Goal: Information Seeking & Learning: Learn about a topic

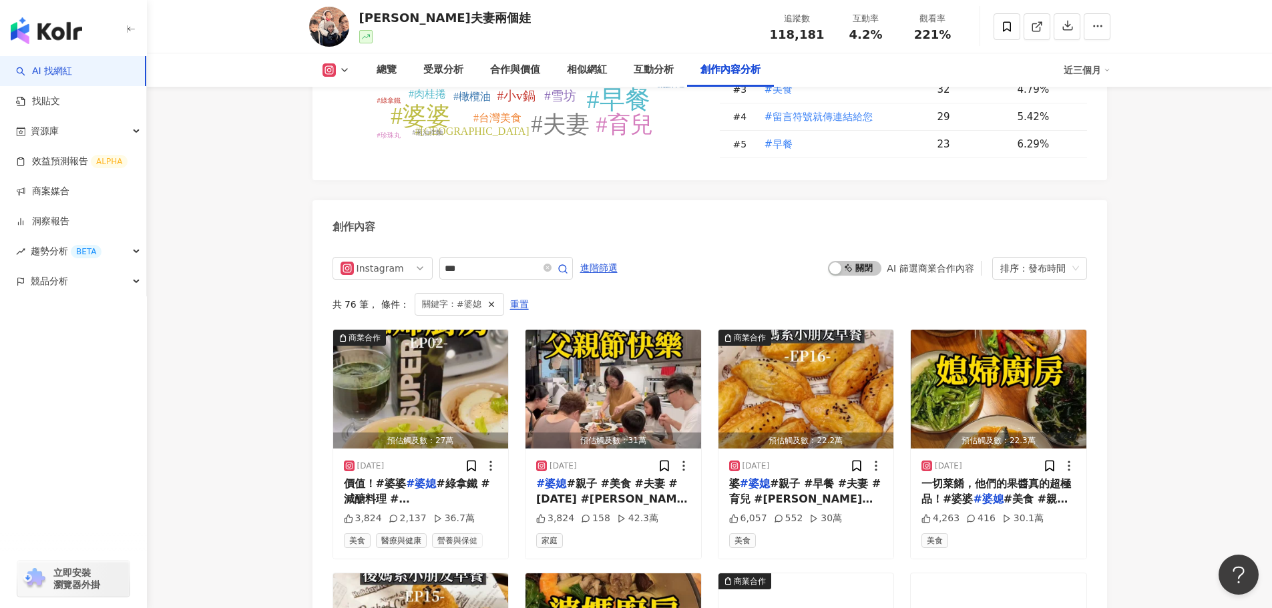
scroll to position [3850, 0]
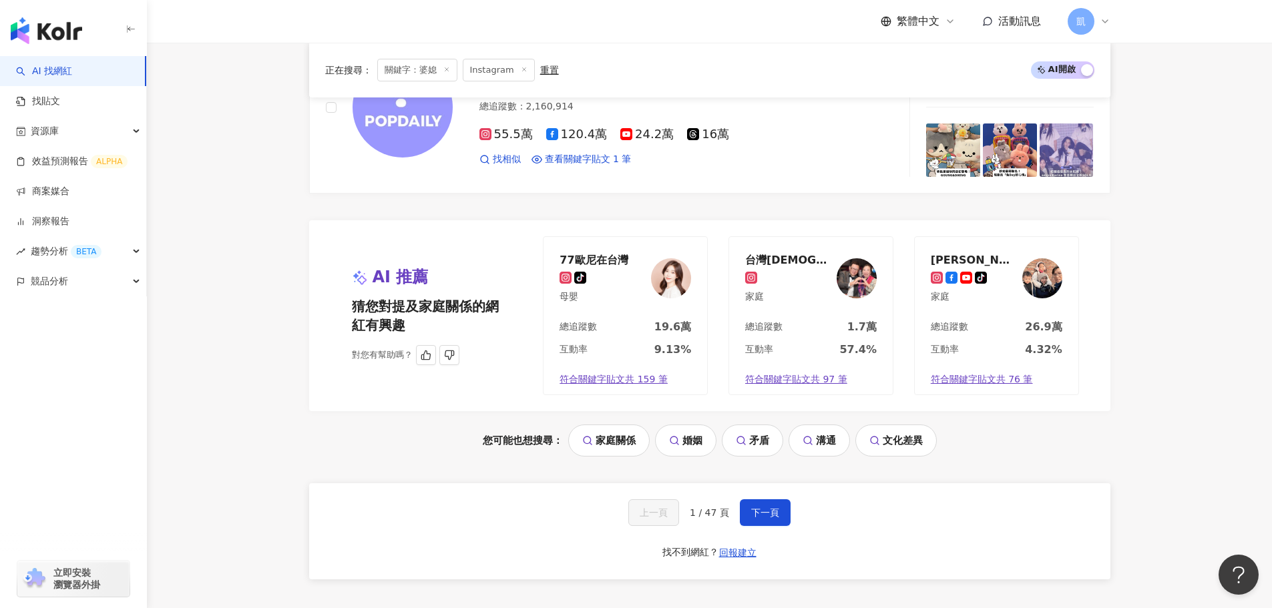
scroll to position [2678, 0]
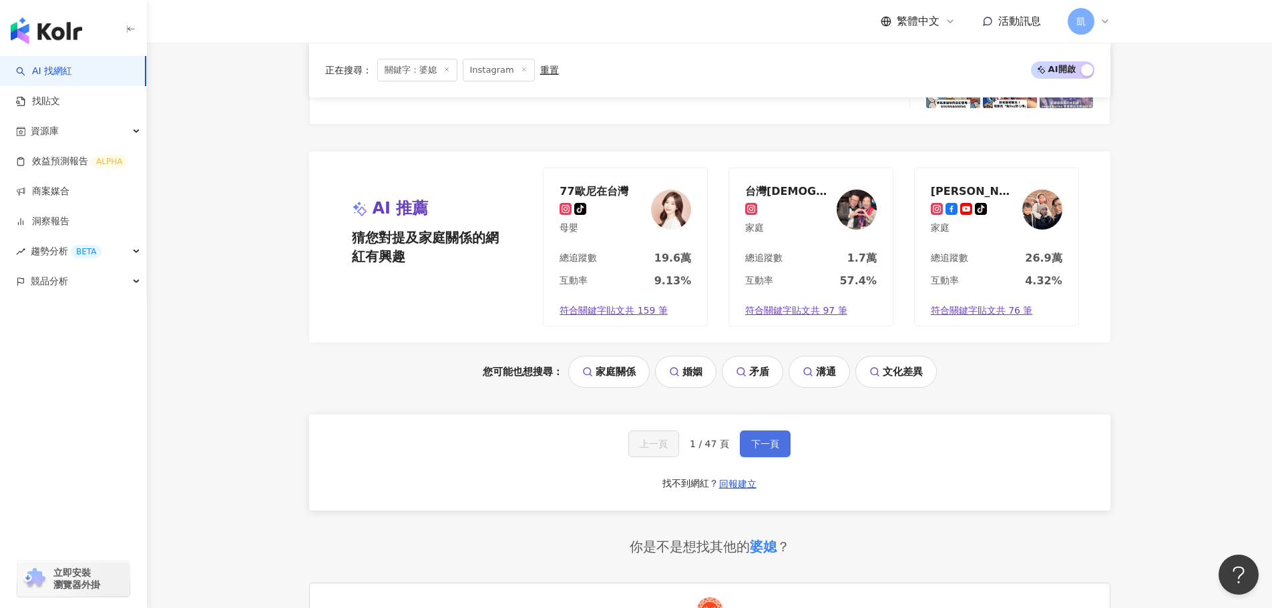
click at [780, 447] on button "下一頁" at bounding box center [765, 444] width 51 height 27
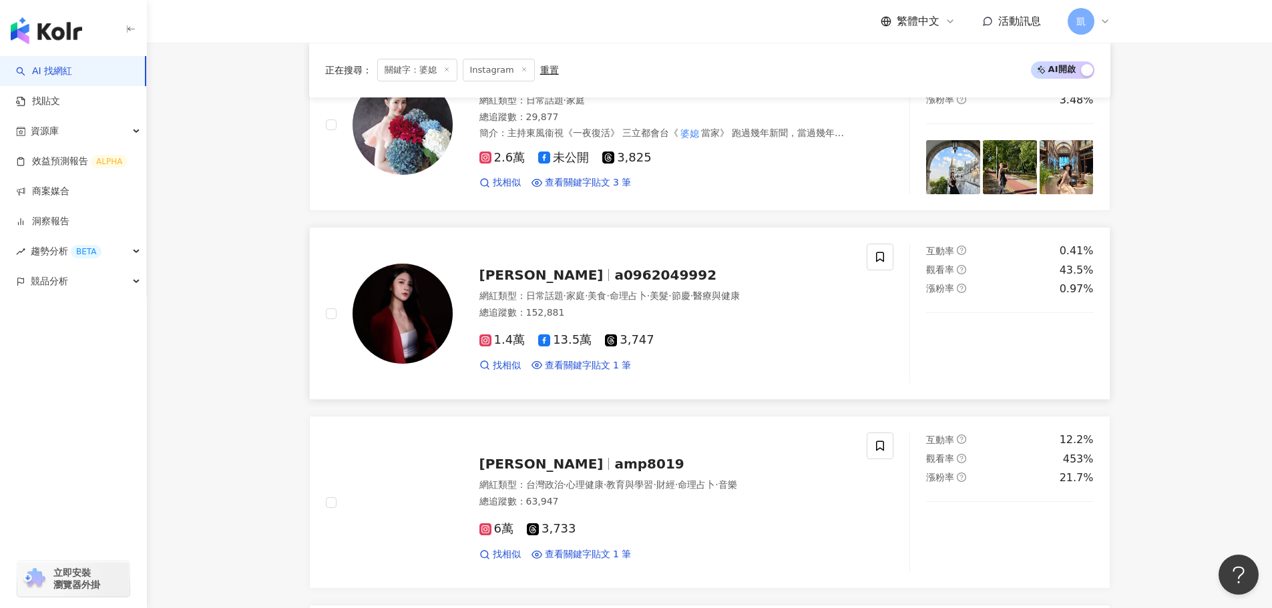
scroll to position [1143, 0]
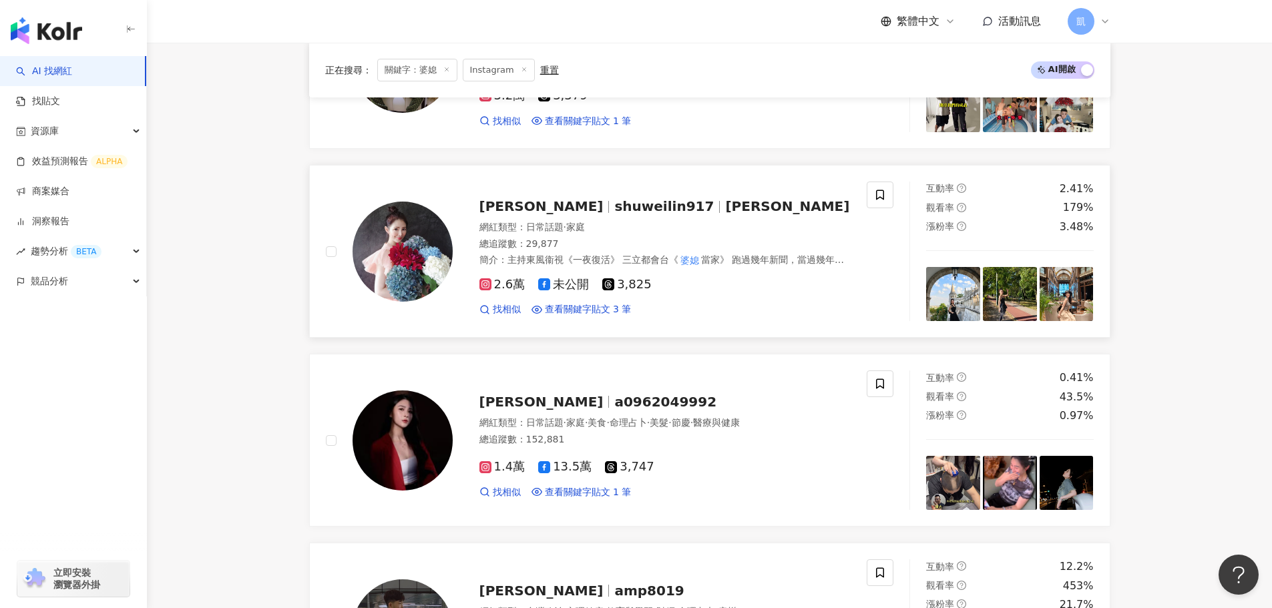
click at [614, 208] on span "shuweilin917" at bounding box center [663, 206] width 99 height 16
click at [614, 404] on span "a0962049992" at bounding box center [665, 402] width 102 height 16
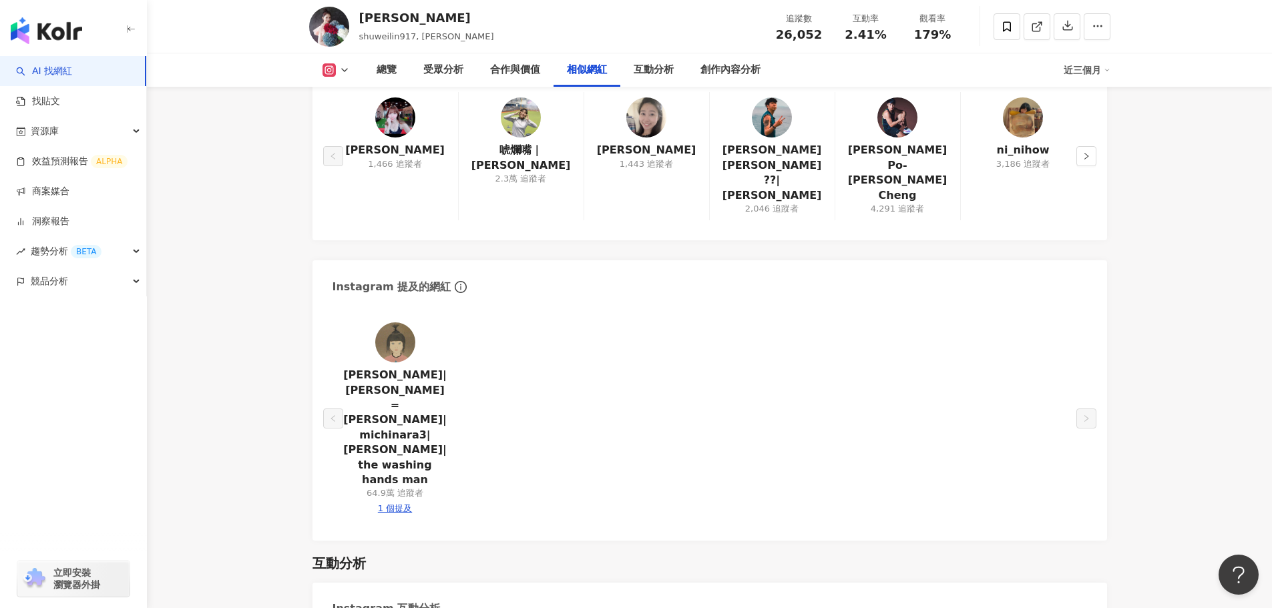
scroll to position [2069, 0]
